Goal: Find specific page/section: Find specific page/section

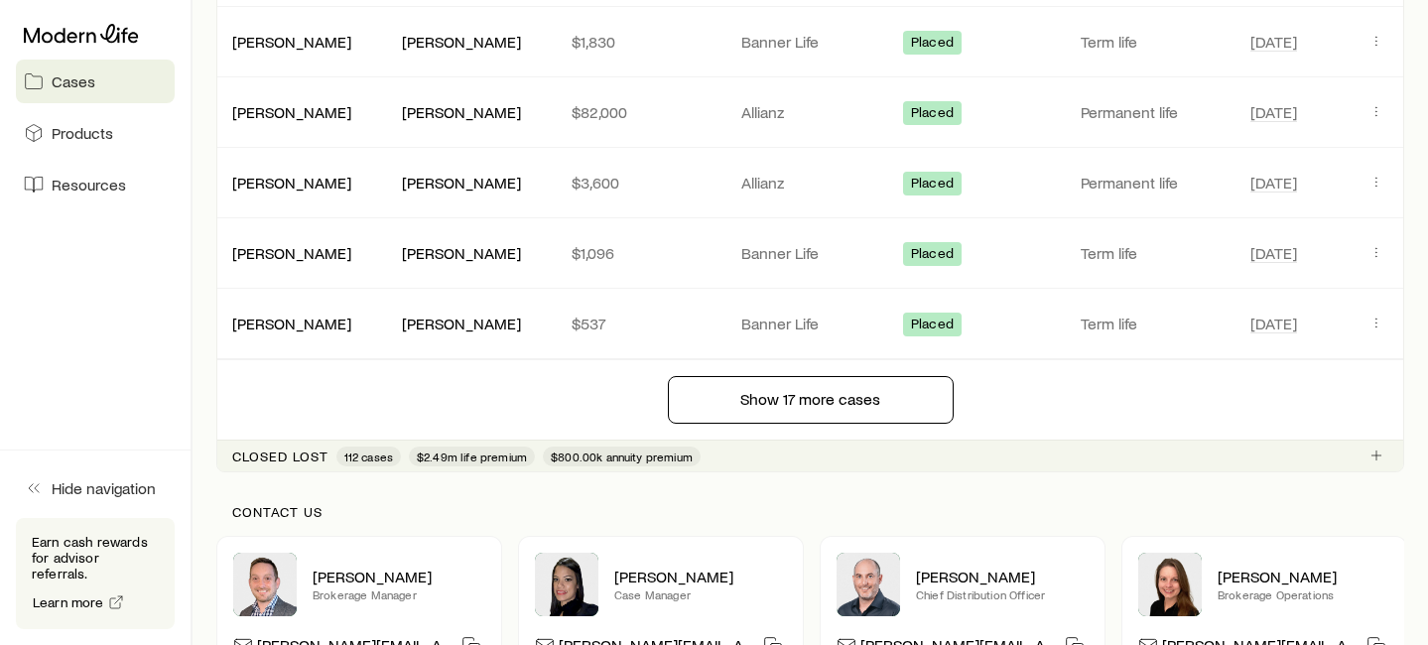
scroll to position [2488, 0]
click at [289, 107] on link "[PERSON_NAME]" at bounding box center [292, 111] width 119 height 19
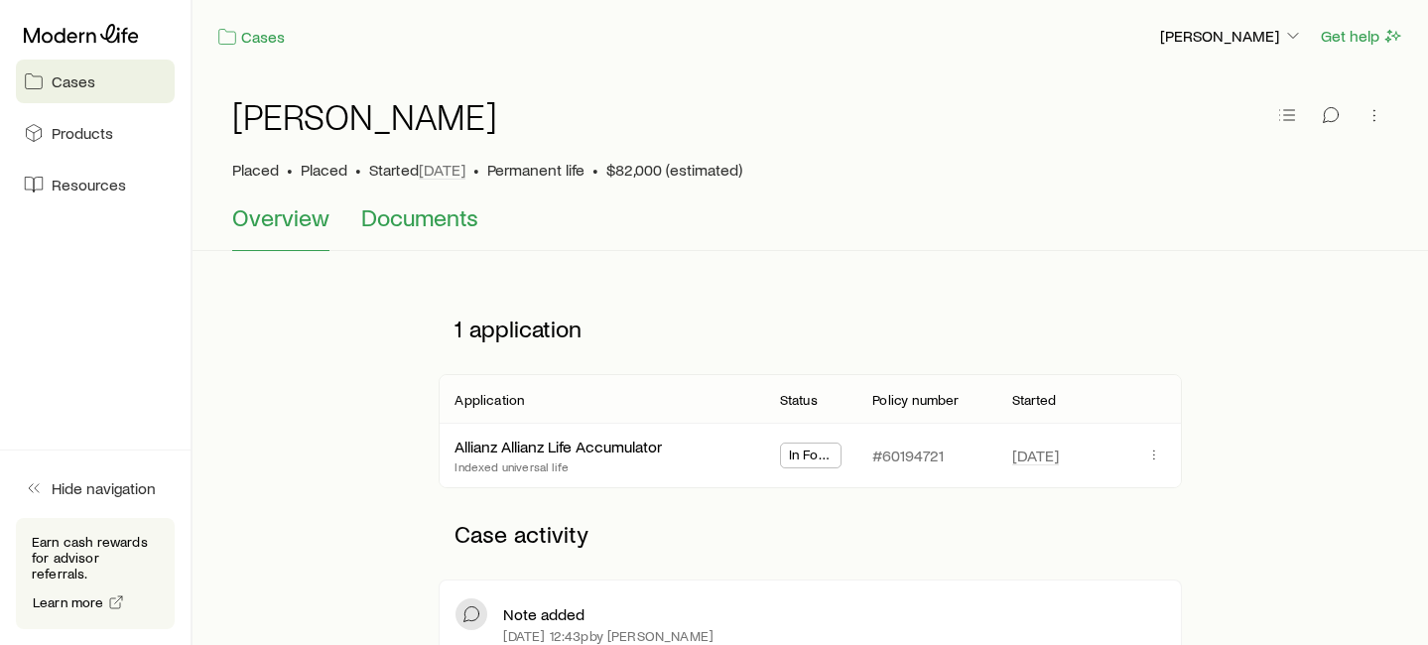
click at [389, 218] on span "Documents" at bounding box center [419, 217] width 117 height 28
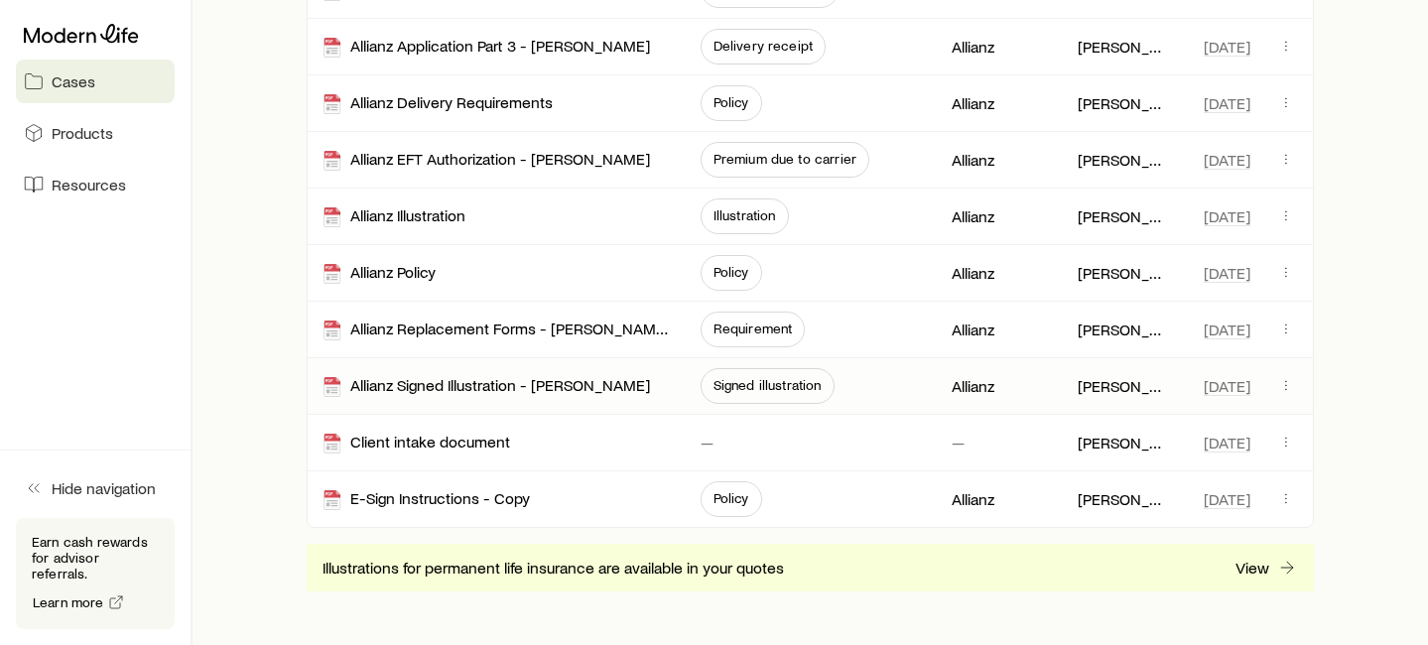
scroll to position [644, 0]
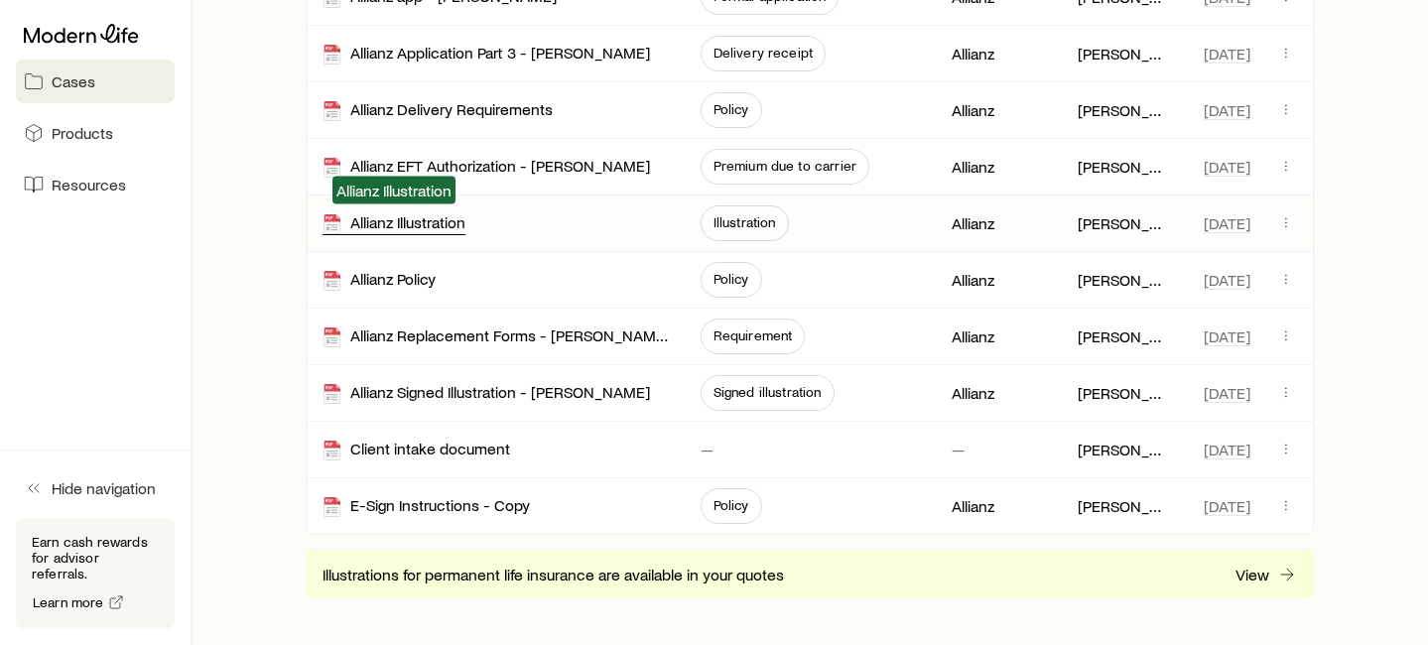
click at [433, 221] on div "Allianz Illustration" at bounding box center [393, 223] width 143 height 23
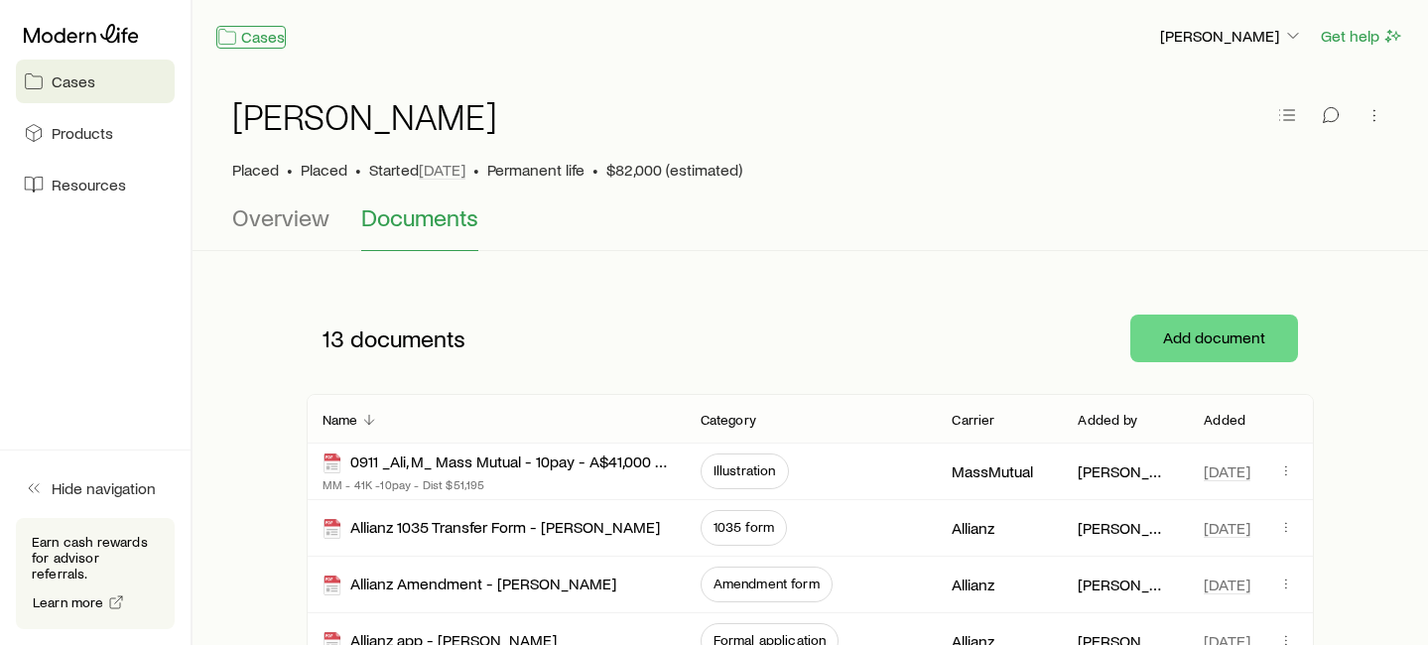
click at [253, 38] on link "Cases" at bounding box center [250, 37] width 69 height 23
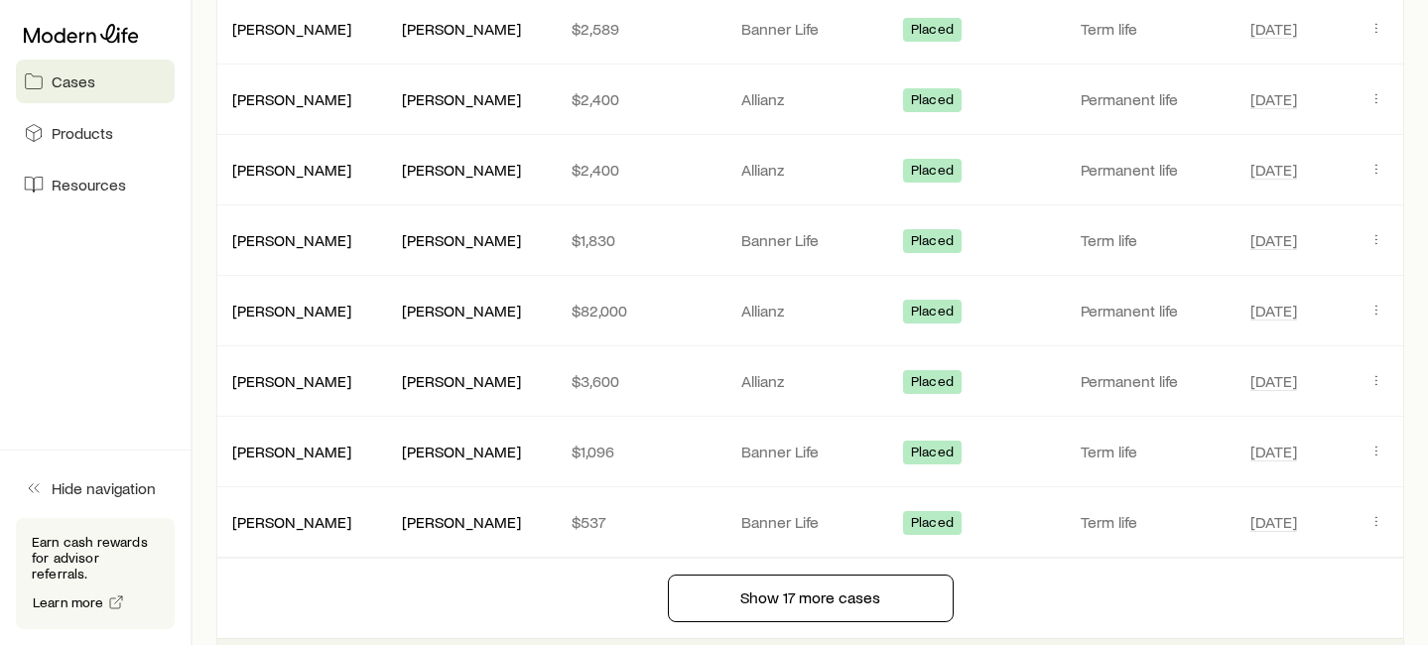
scroll to position [2302, 0]
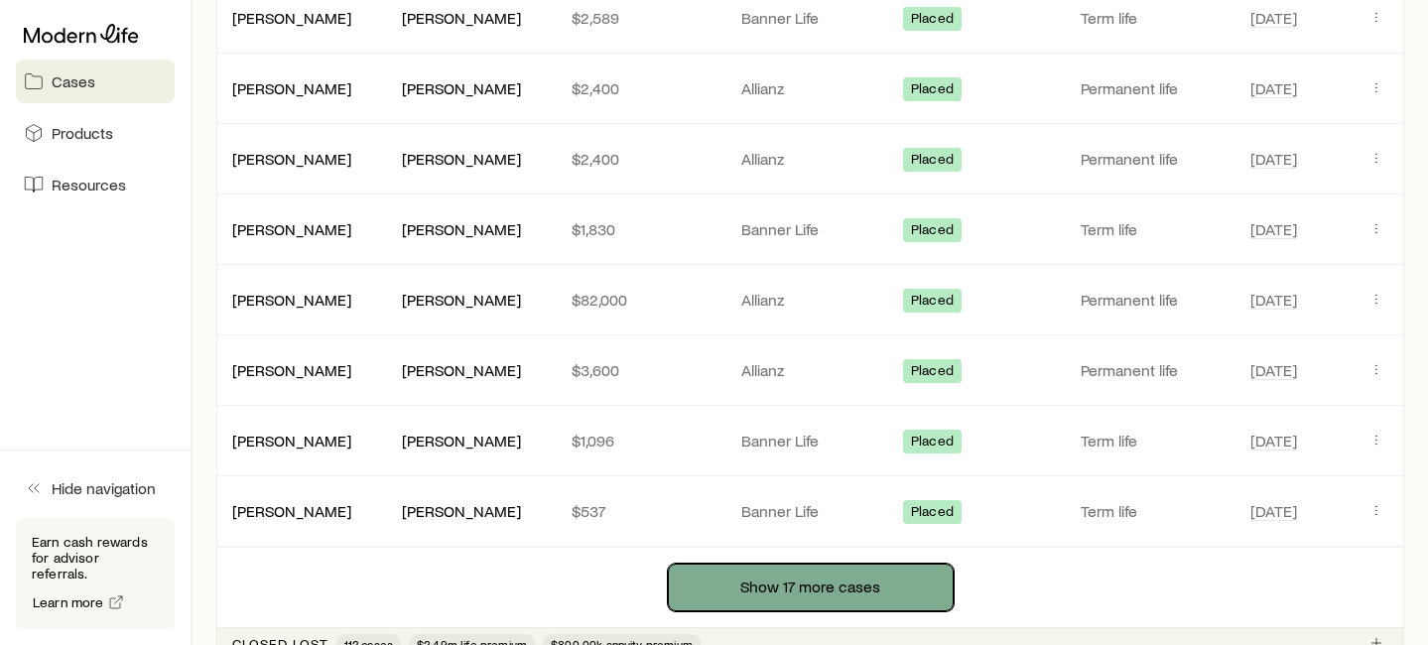
click at [733, 578] on button "Show 17 more cases" at bounding box center [811, 588] width 286 height 48
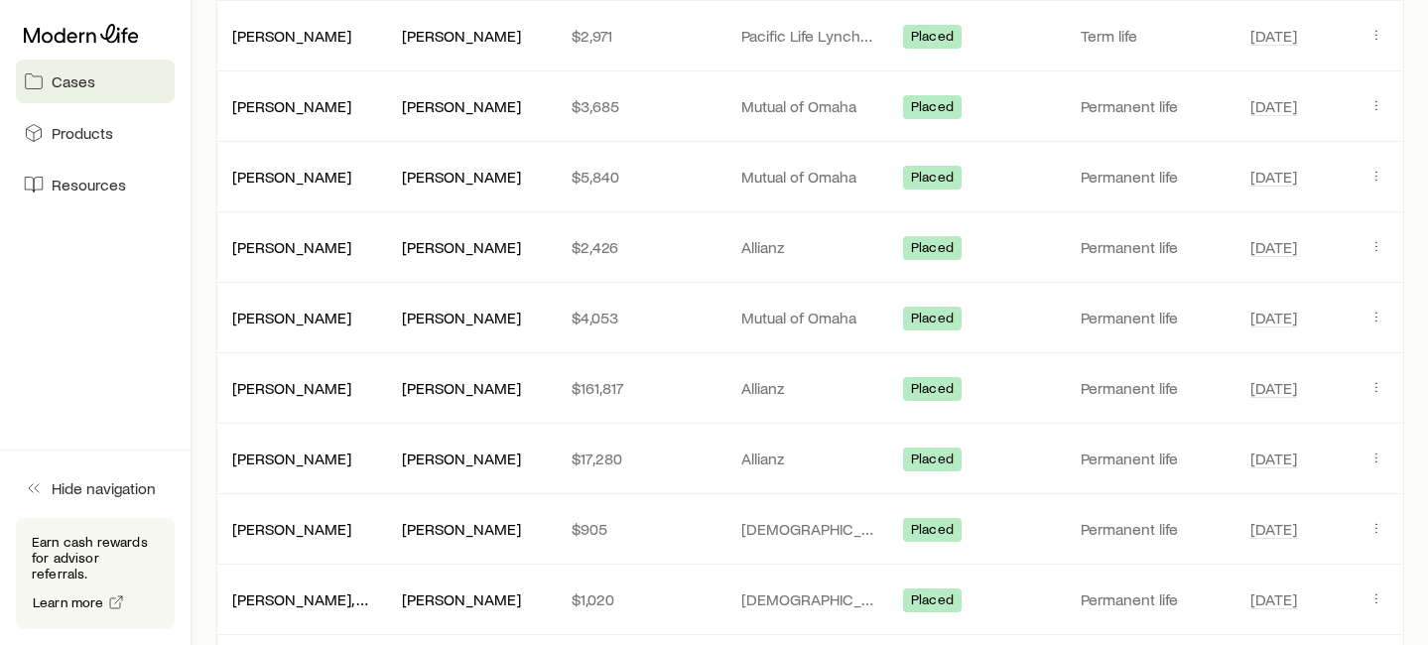
scroll to position [3003, 0]
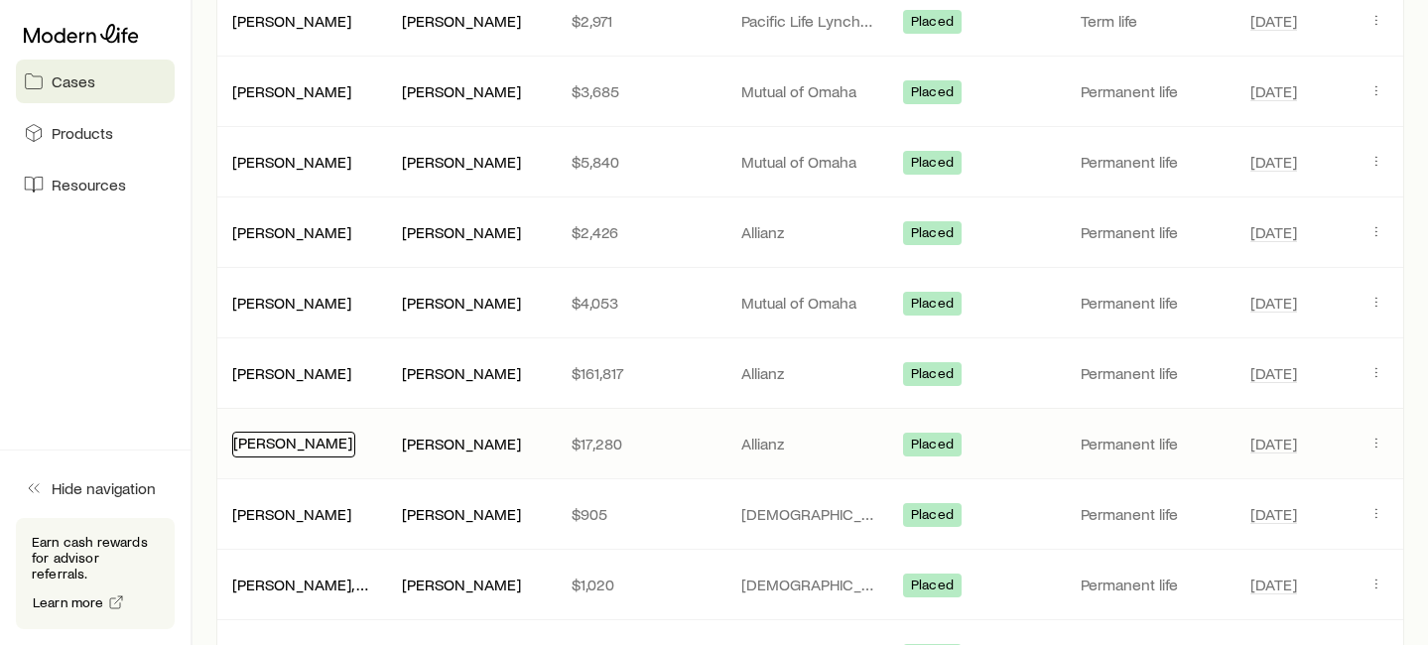
click at [327, 443] on link "[PERSON_NAME]" at bounding box center [292, 442] width 119 height 19
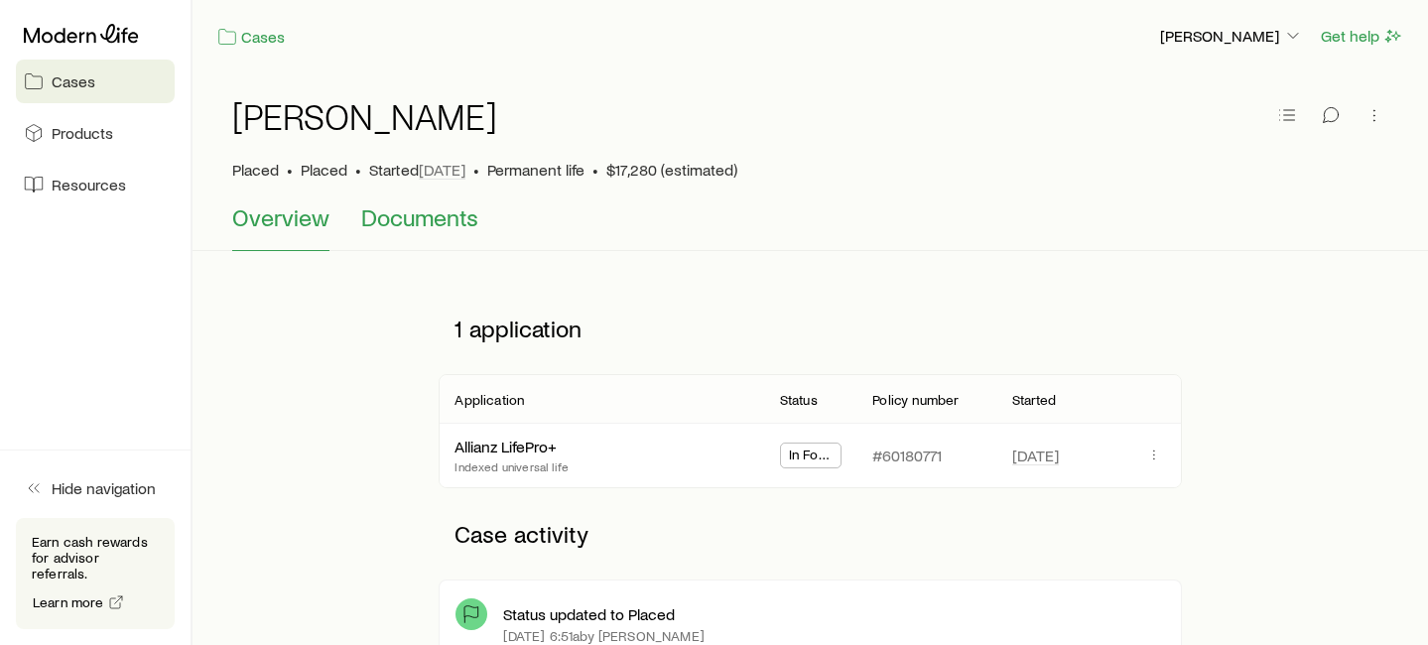
click at [443, 227] on span "Documents" at bounding box center [419, 217] width 117 height 28
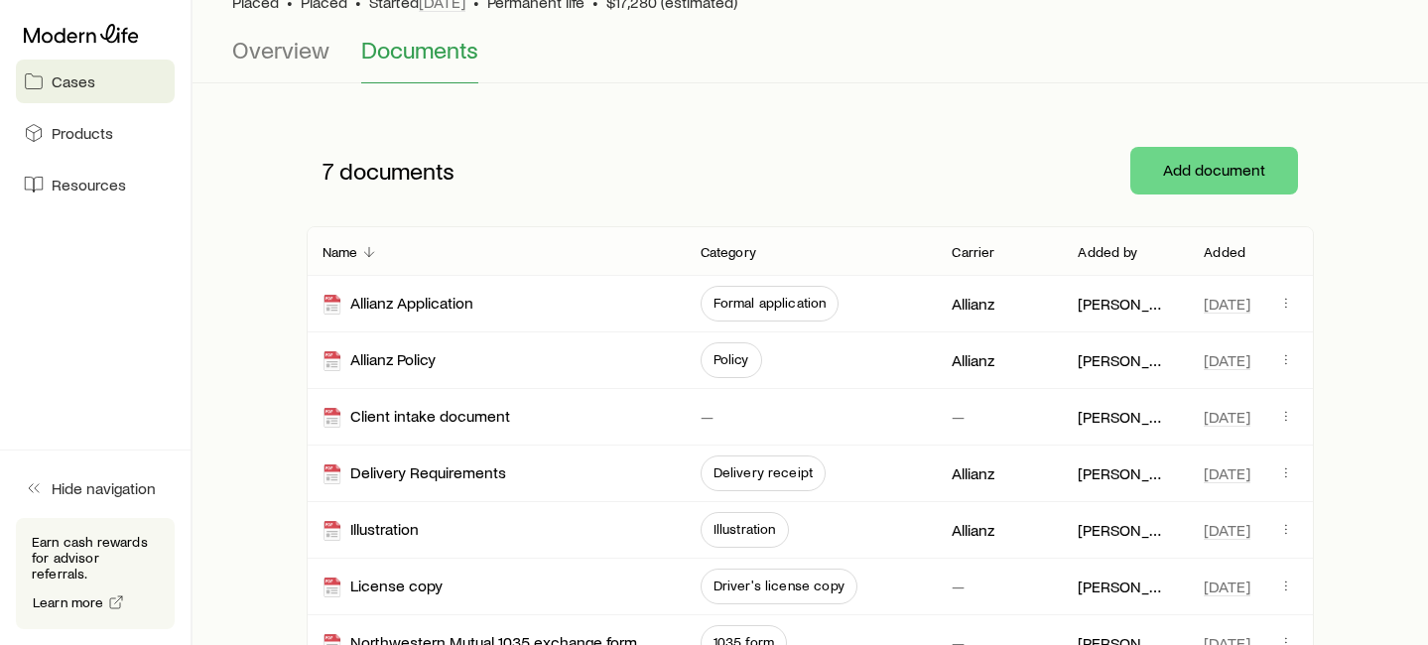
scroll to position [172, 0]
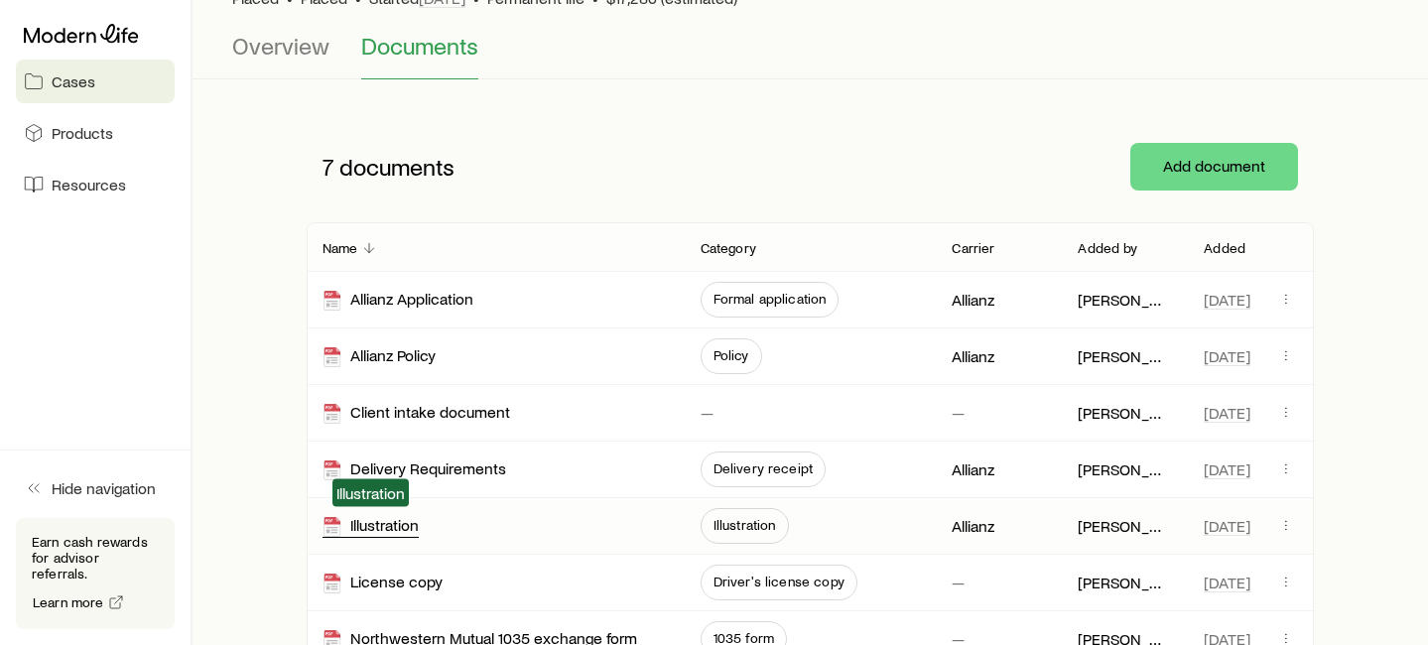
click at [395, 524] on div "Illustration" at bounding box center [370, 526] width 96 height 23
